Goal: Task Accomplishment & Management: Use online tool/utility

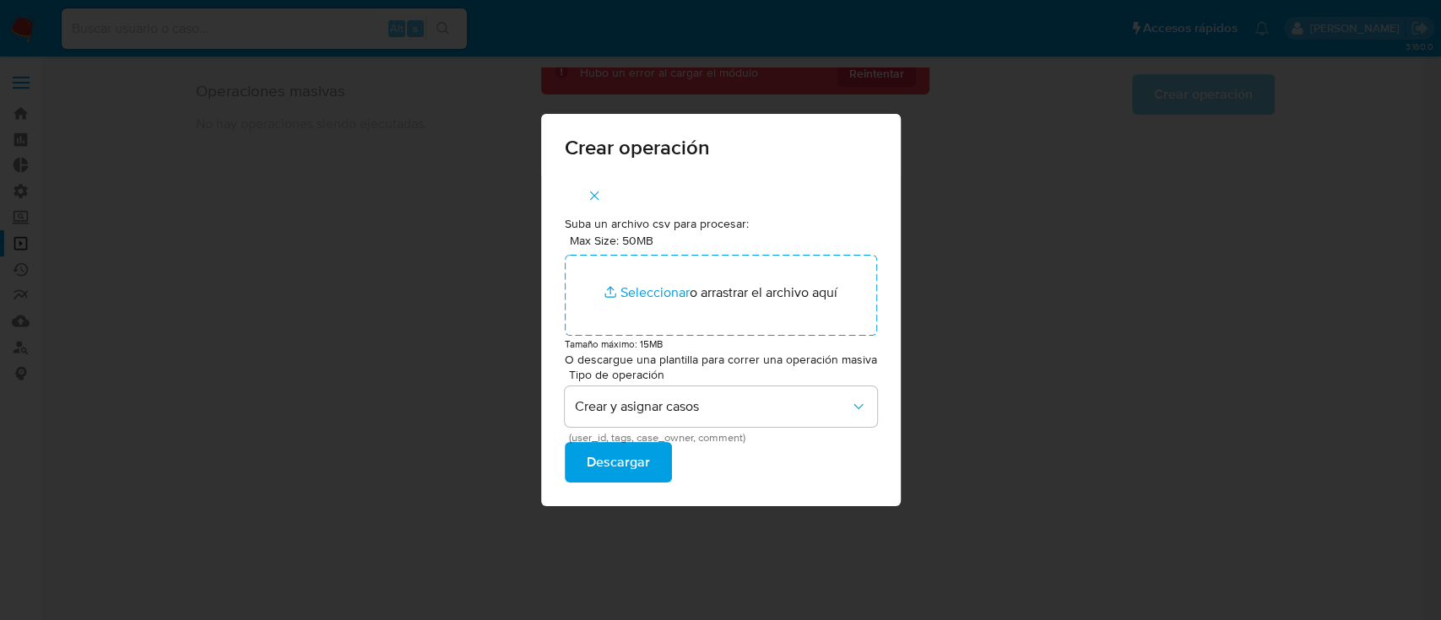
click at [834, 156] on div "Crear operación Suba un archivo csv para procesar: Max Size: 50MB Seleccionar a…" at bounding box center [721, 310] width 360 height 392
click at [684, 420] on button "Crear y asignar casos" at bounding box center [721, 407] width 312 height 41
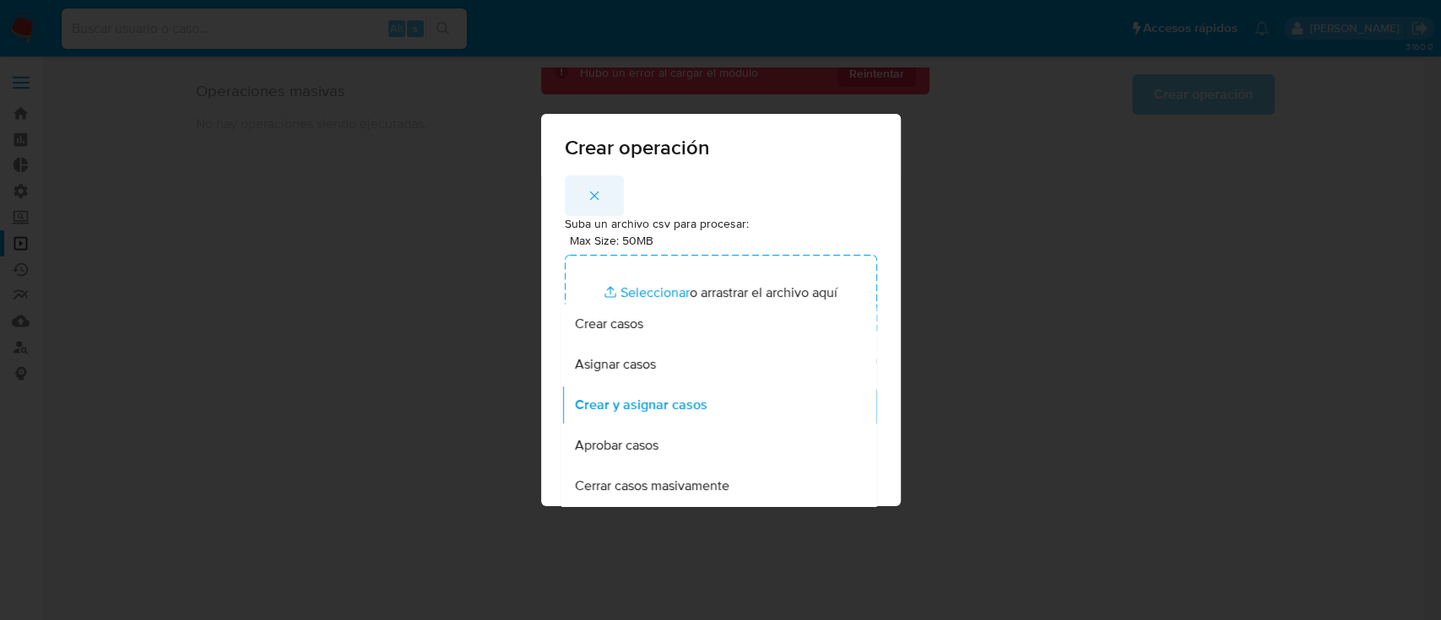
click at [587, 132] on div "Crear operación Suba un archivo csv para procesar: Max Size: 50MB Seleccionar a…" at bounding box center [721, 310] width 360 height 392
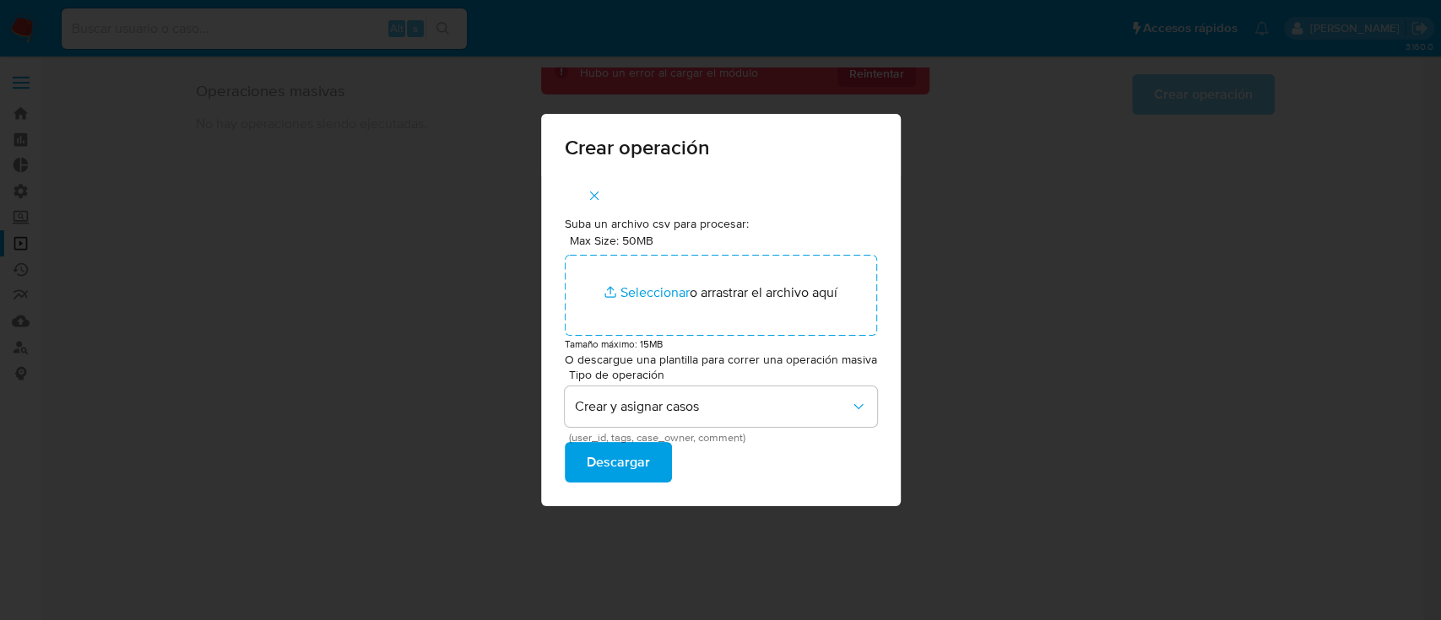
click at [592, 201] on icon "button" at bounding box center [594, 195] width 15 height 15
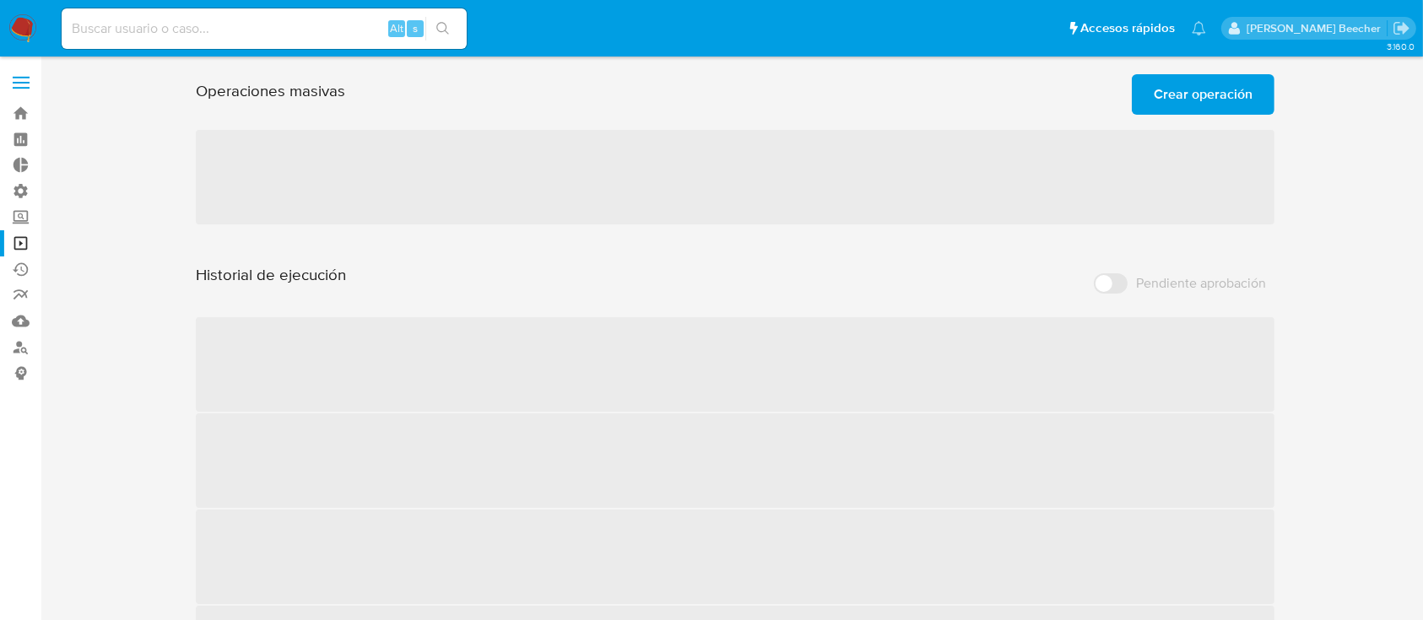
click at [1194, 95] on span "Crear operación" at bounding box center [1203, 94] width 99 height 37
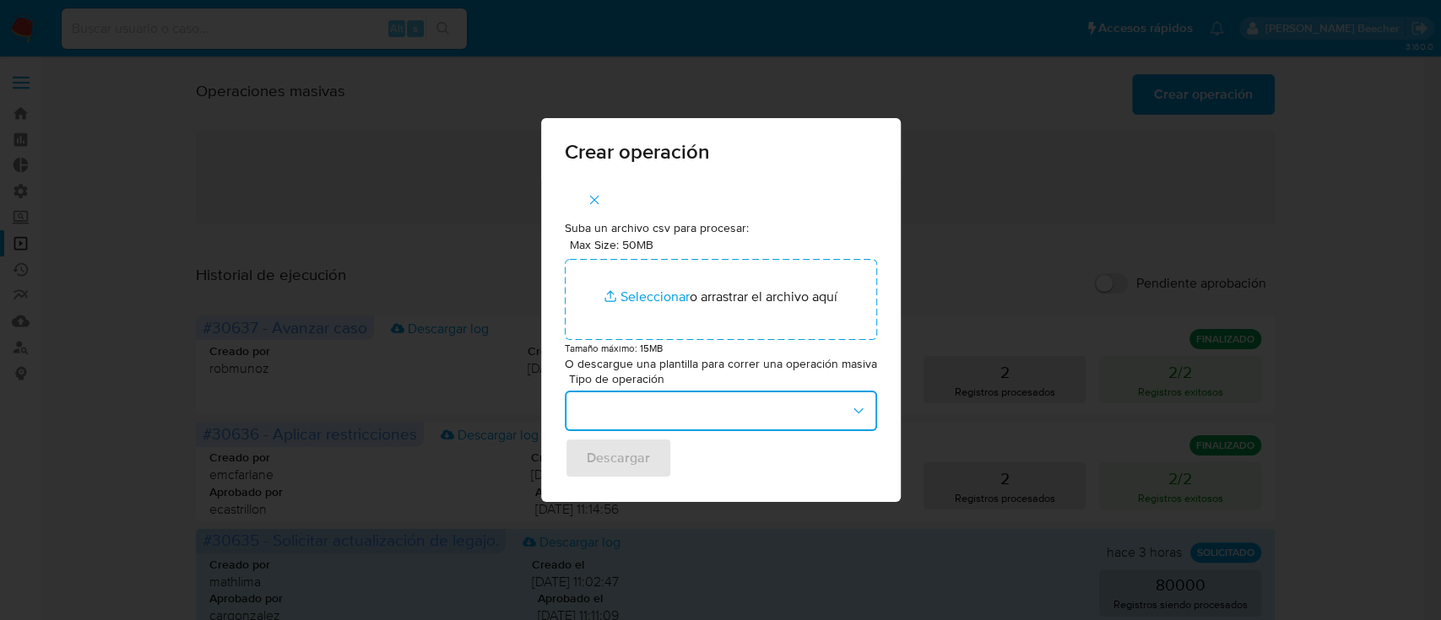
click at [724, 416] on button "button" at bounding box center [721, 411] width 312 height 41
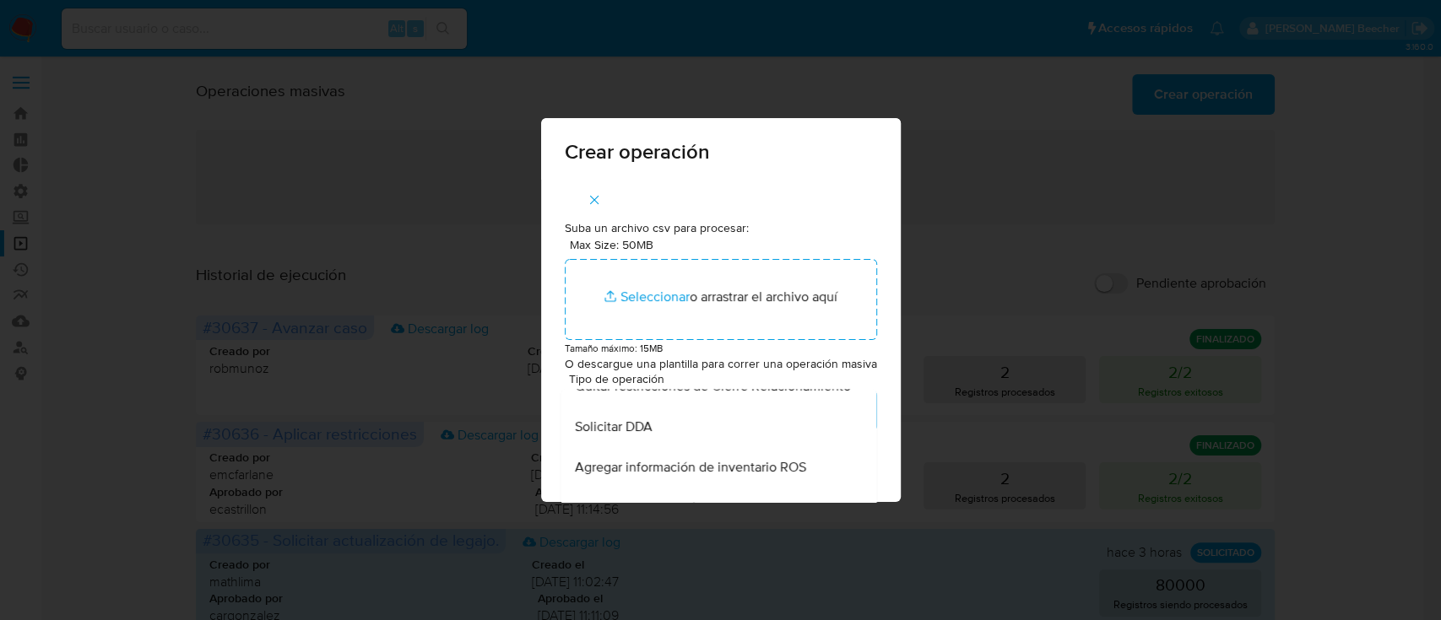
scroll to position [719, 0]
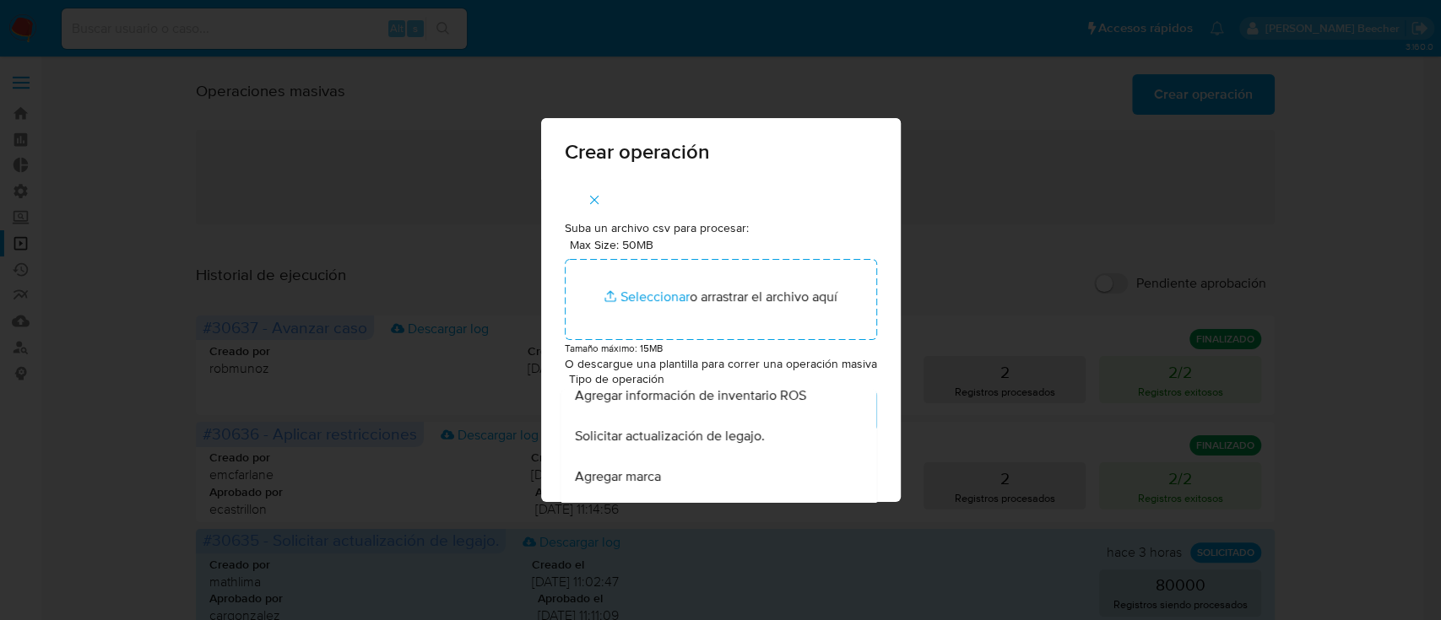
click at [776, 441] on div "Solicitar actualización de legajo." at bounding box center [713, 436] width 279 height 41
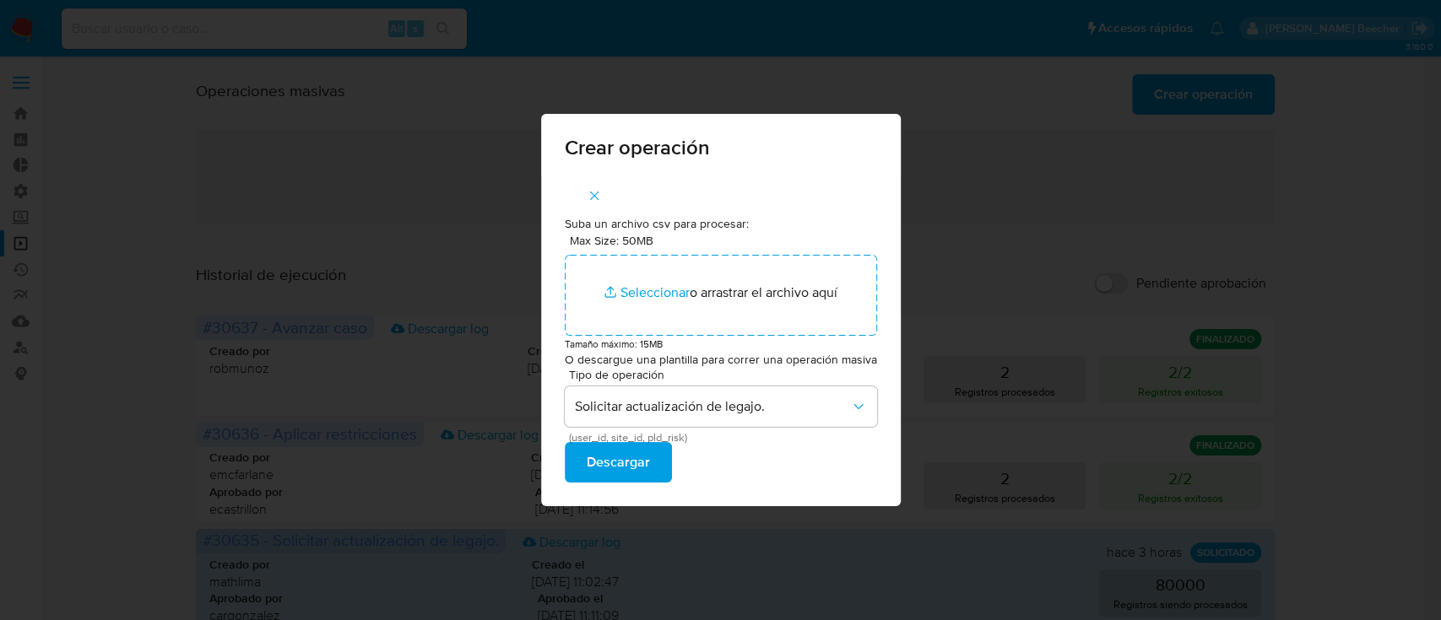
click at [695, 435] on span "(user_id, site_id, pld_risk)" at bounding box center [724, 438] width 312 height 8
copy span "(user_id, site_id, pld_risk)"
